Goal: Task Accomplishment & Management: Use online tool/utility

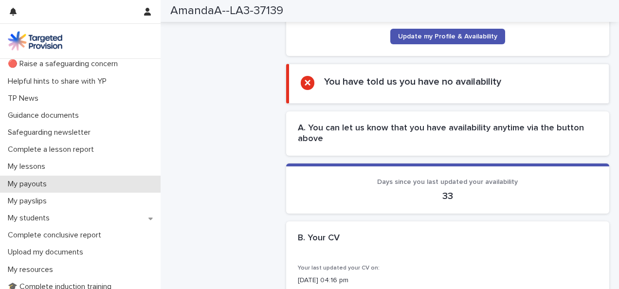
scroll to position [49, 0]
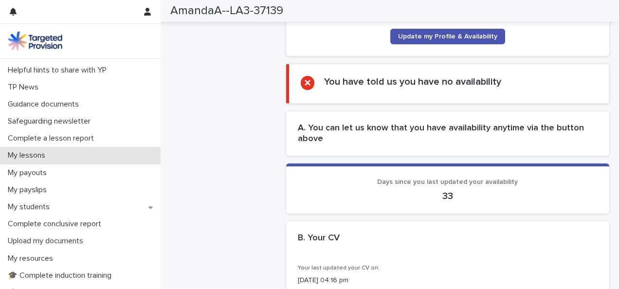
click at [39, 155] on p "My lessons" at bounding box center [28, 155] width 49 height 9
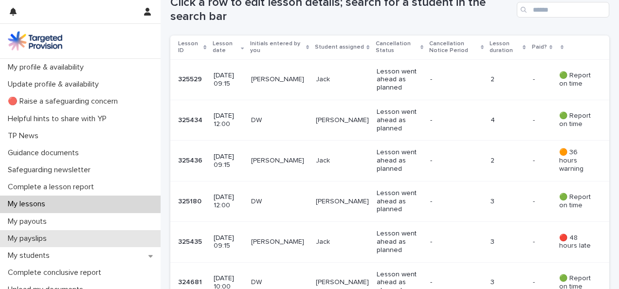
scroll to position [49, 0]
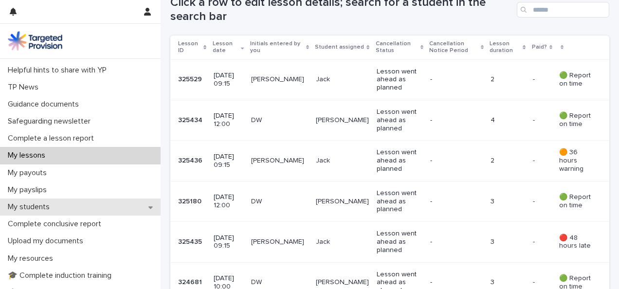
click at [68, 204] on div "My students" at bounding box center [80, 206] width 160 height 17
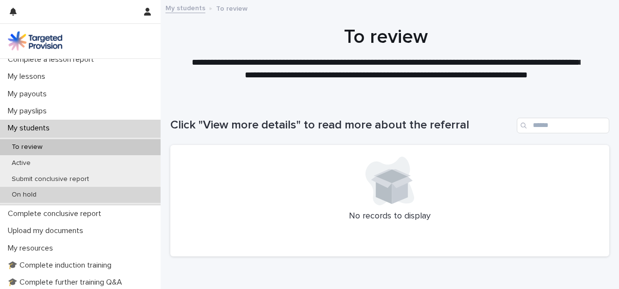
scroll to position [194, 0]
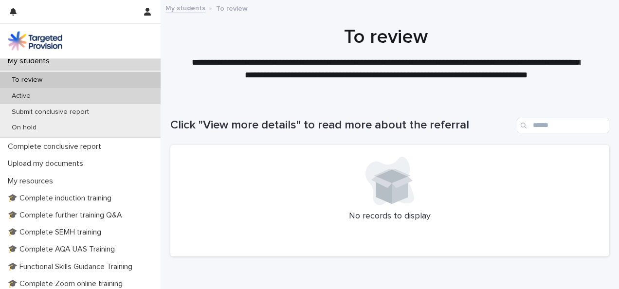
click at [49, 99] on div "Active" at bounding box center [80, 96] width 160 height 16
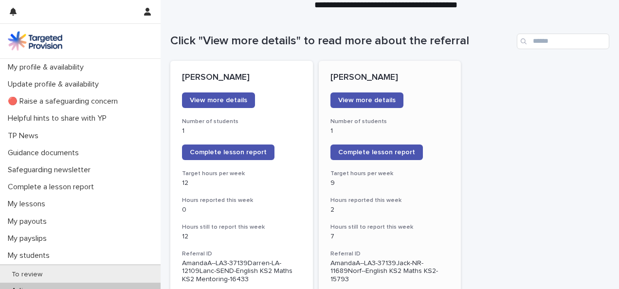
scroll to position [97, 0]
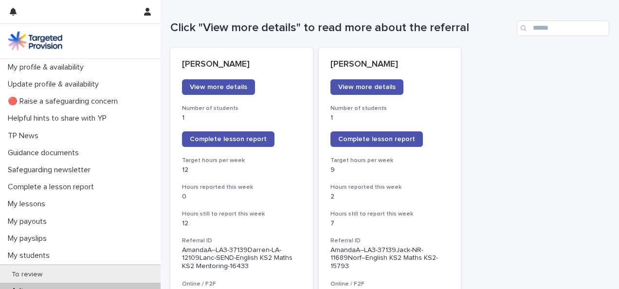
click at [240, 142] on link "Complete lesson report" at bounding box center [228, 139] width 92 height 16
